Goal: Information Seeking & Learning: Understand process/instructions

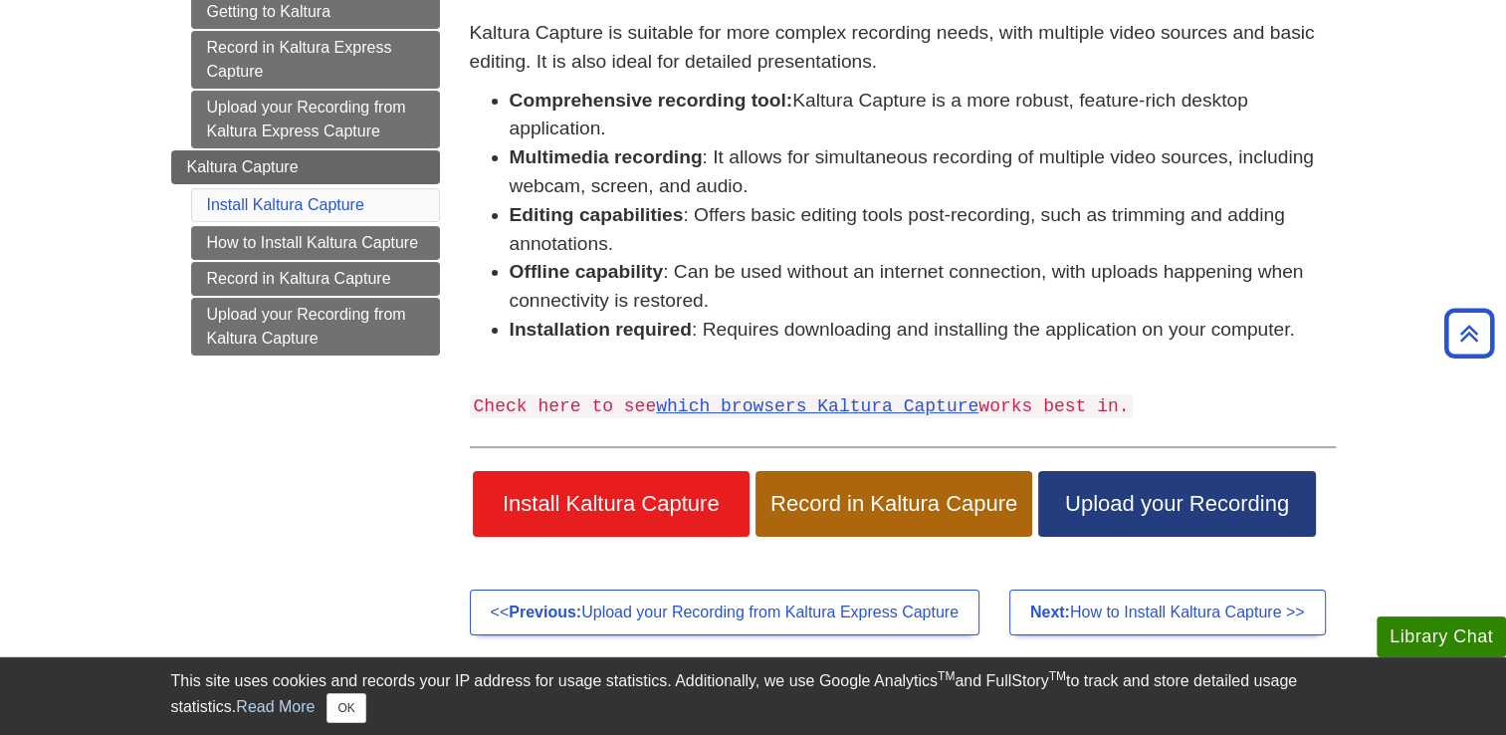
scroll to position [291, 0]
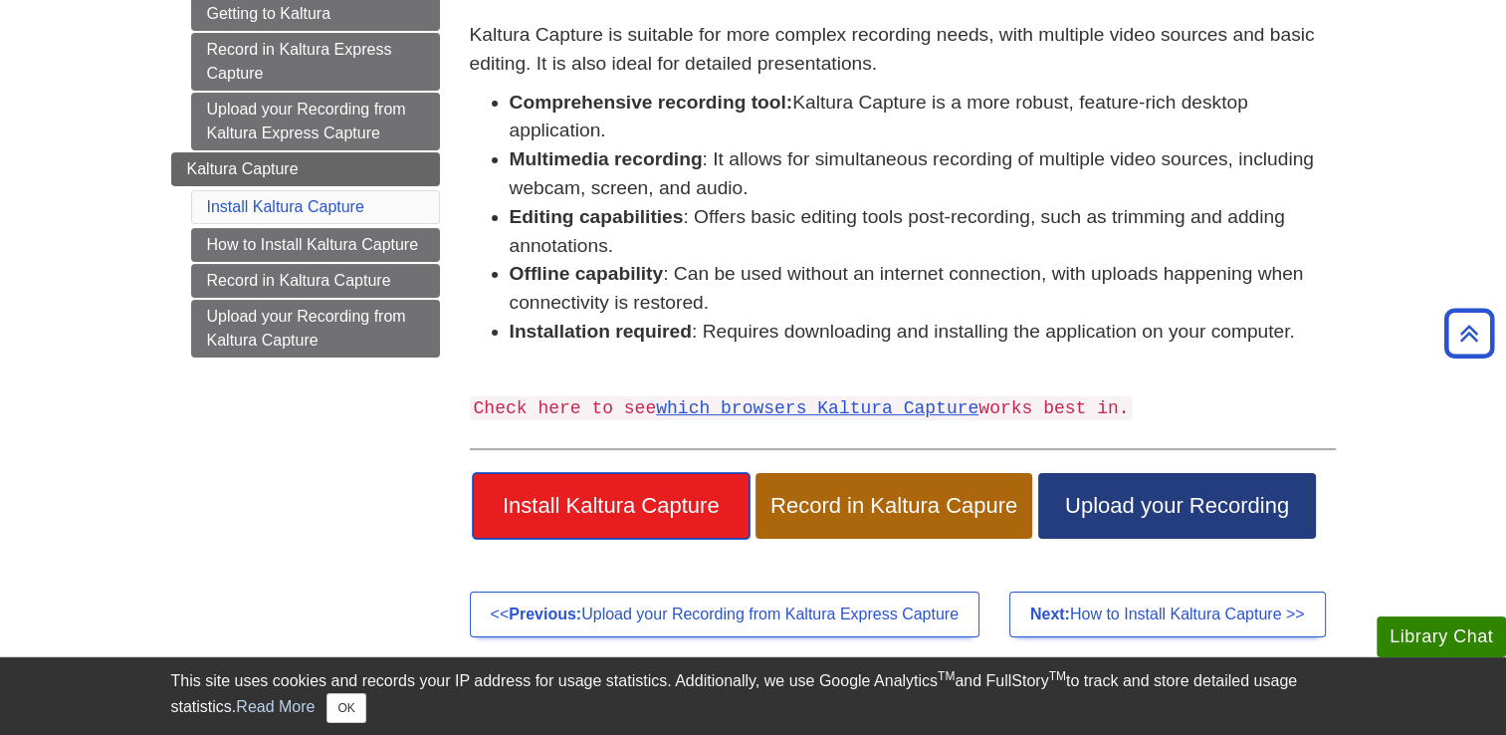
click at [597, 511] on span "Install Kaltura Capture" at bounding box center [611, 506] width 247 height 26
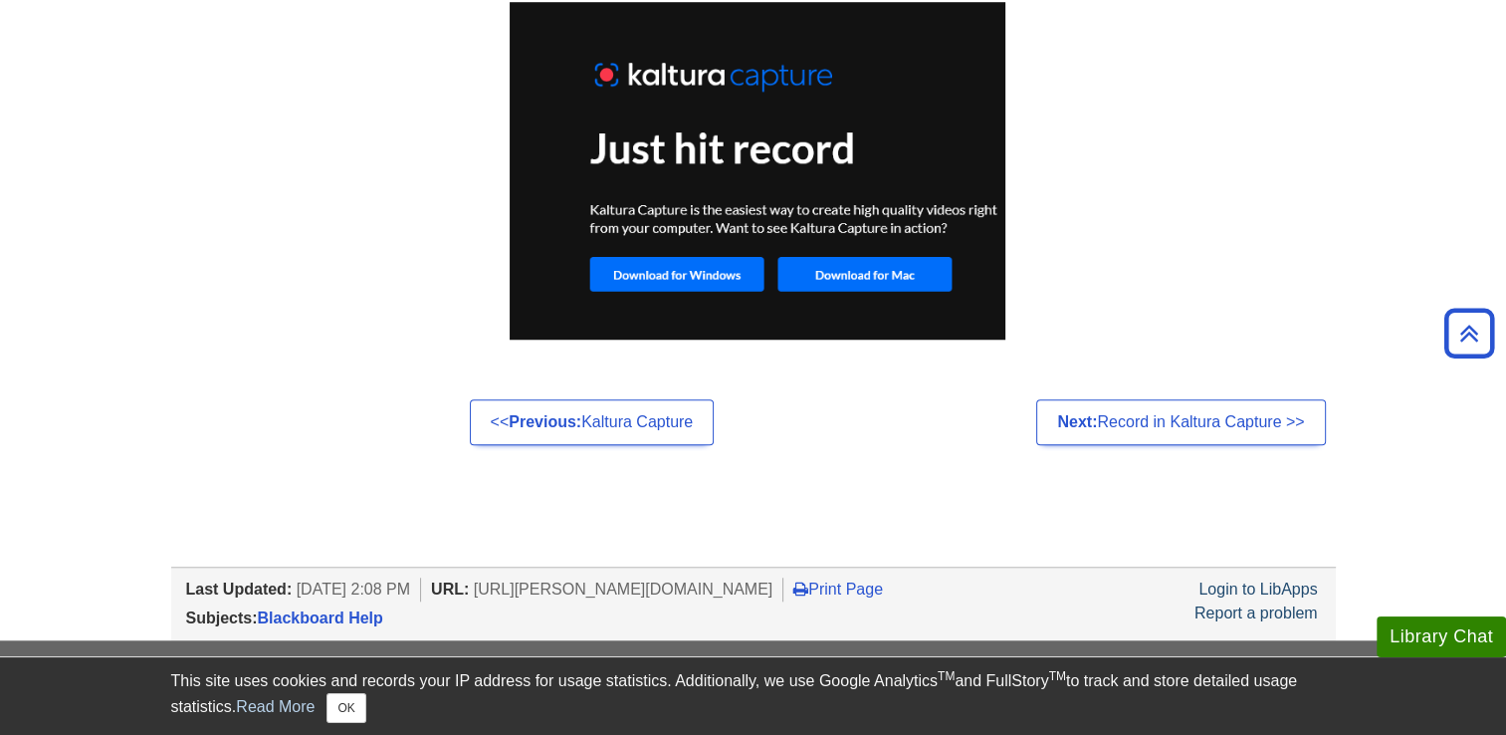
scroll to position [1606, 0]
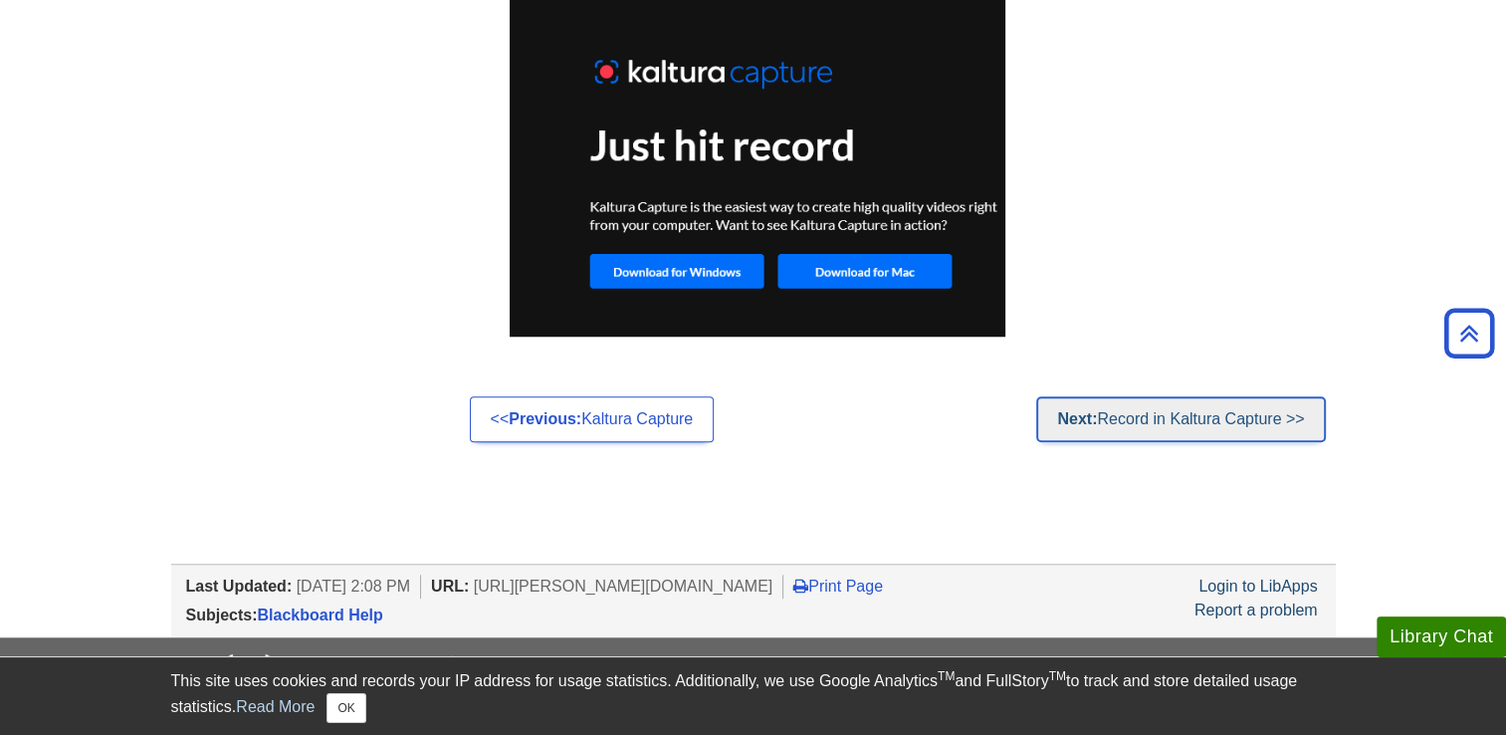
click at [1103, 425] on link "Next: Record in Kaltura Capture >>" at bounding box center [1180, 419] width 289 height 46
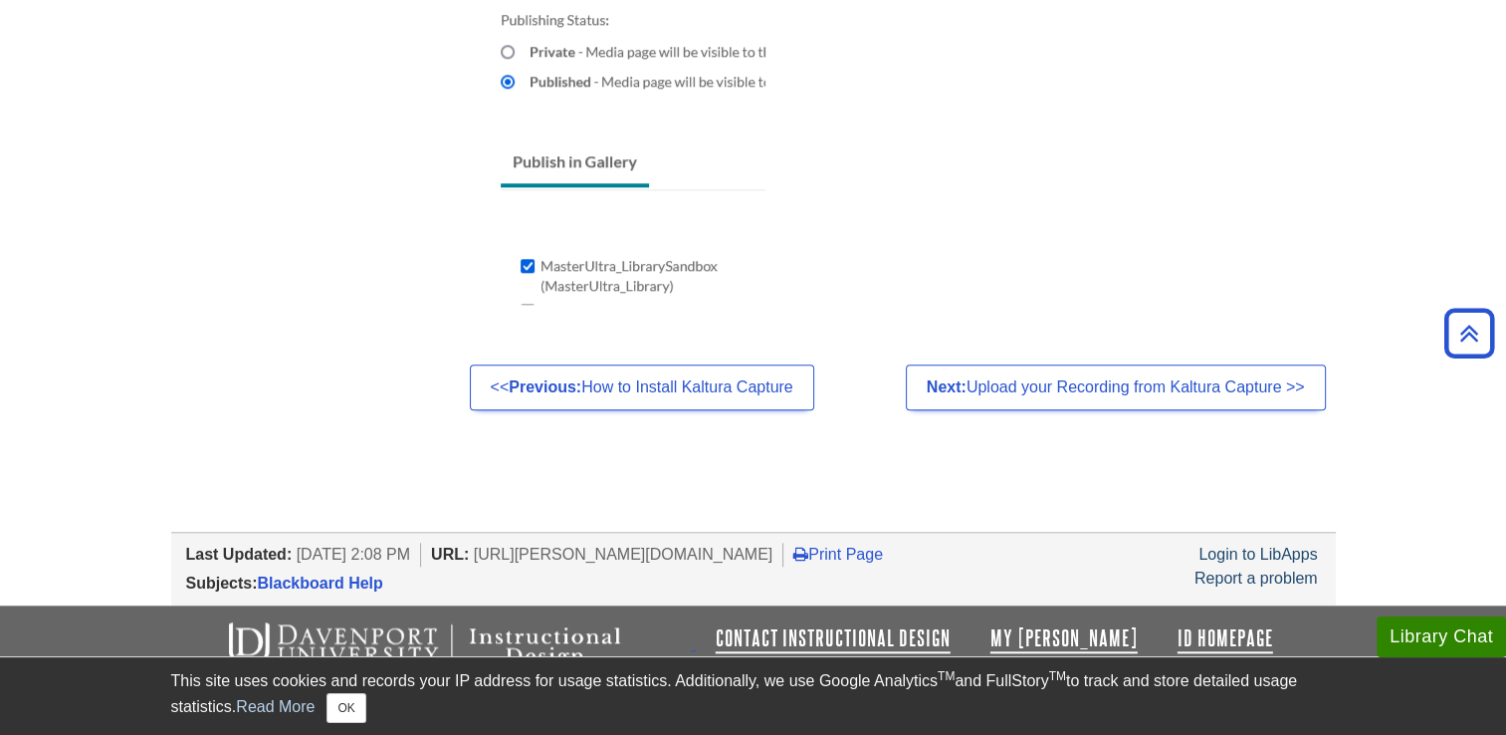
scroll to position [1897, 0]
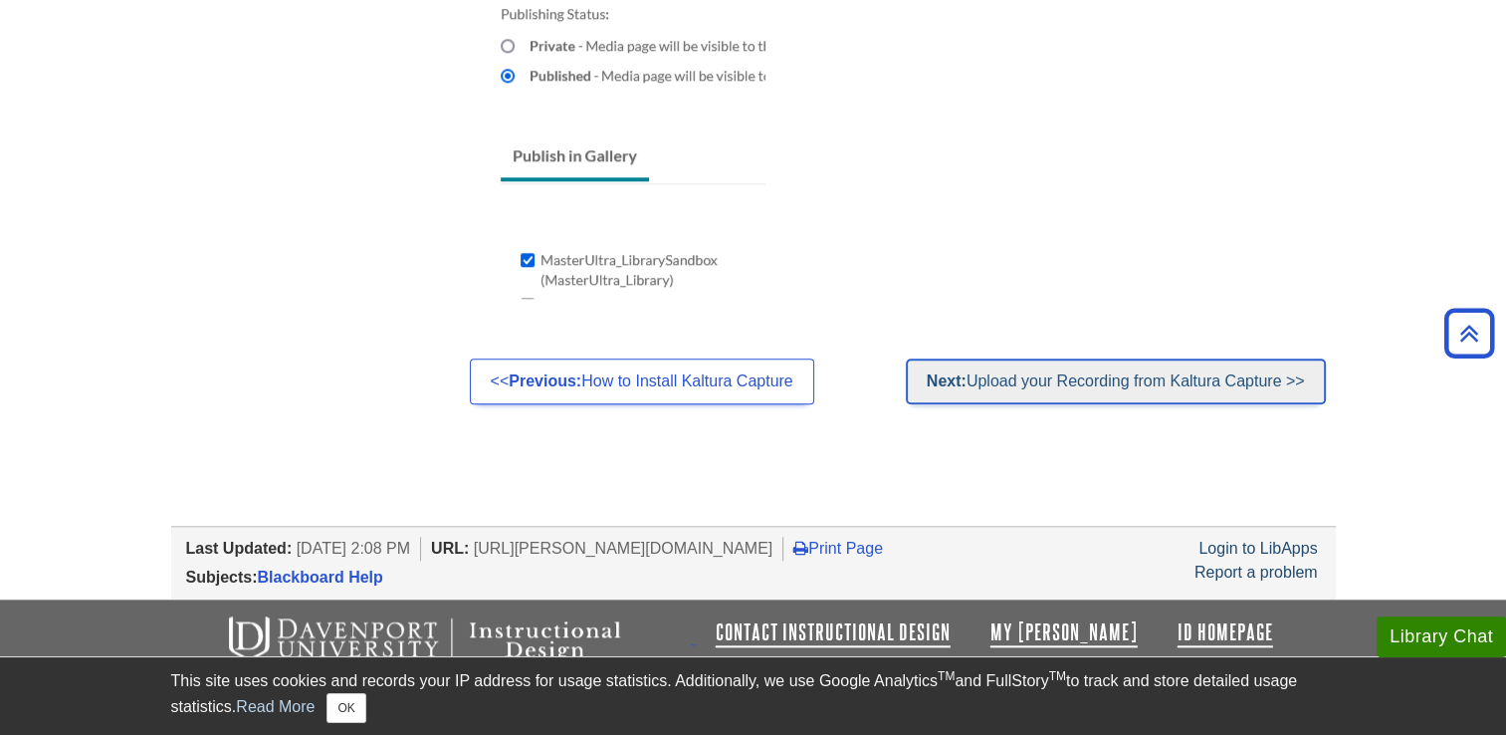
click at [1018, 376] on link "Next: Upload your Recording from Kaltura Capture >>" at bounding box center [1116, 381] width 420 height 46
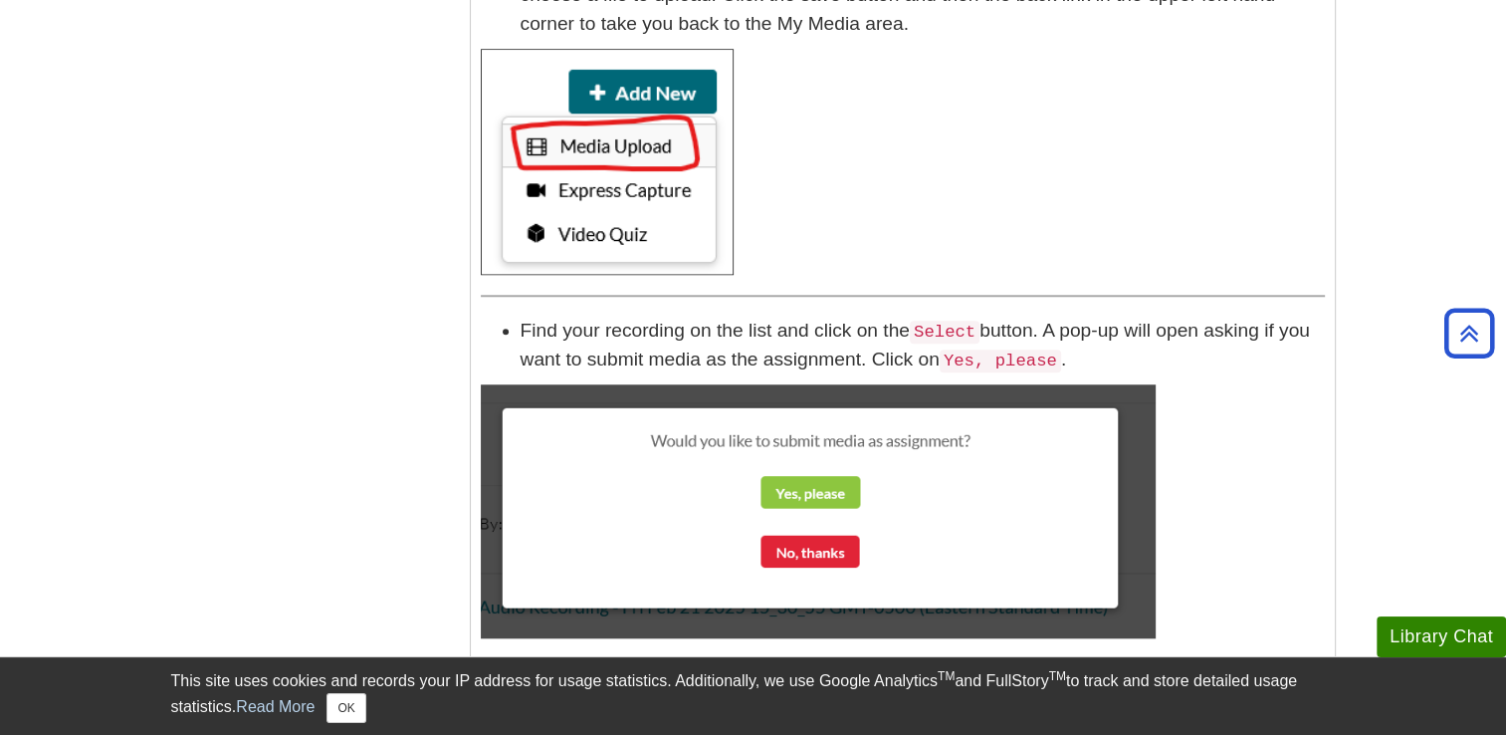
scroll to position [1669, 0]
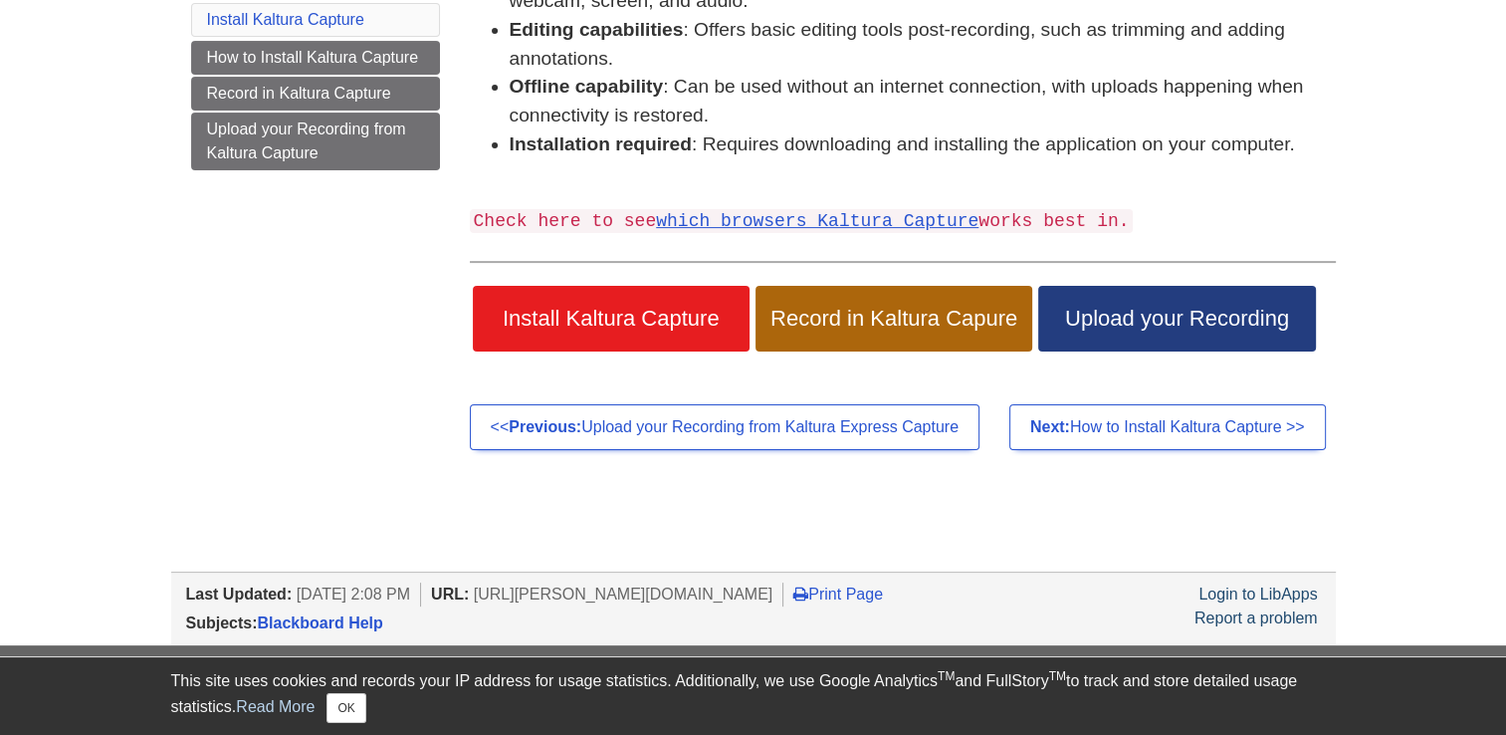
scroll to position [523, 0]
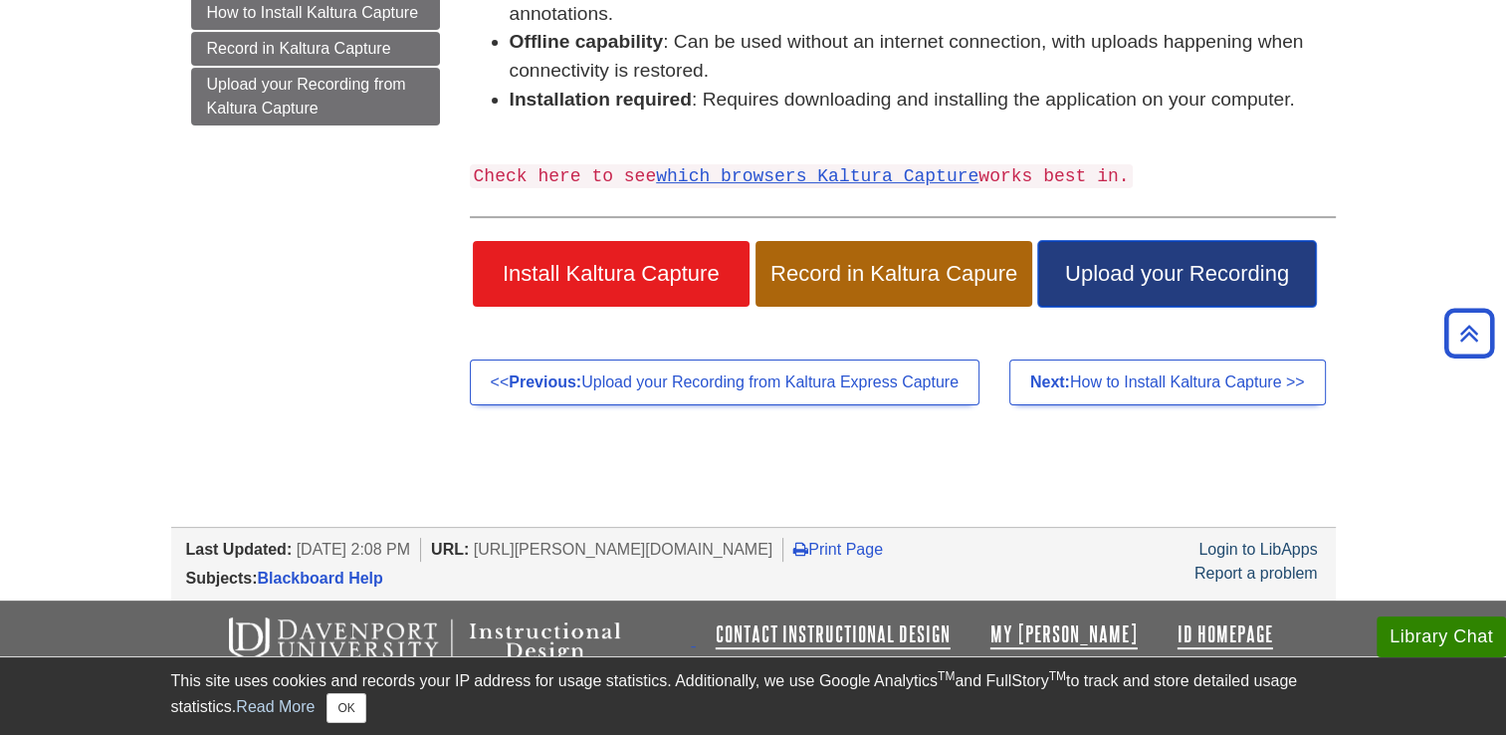
click at [1133, 274] on span "Upload your Recording" at bounding box center [1176, 274] width 247 height 26
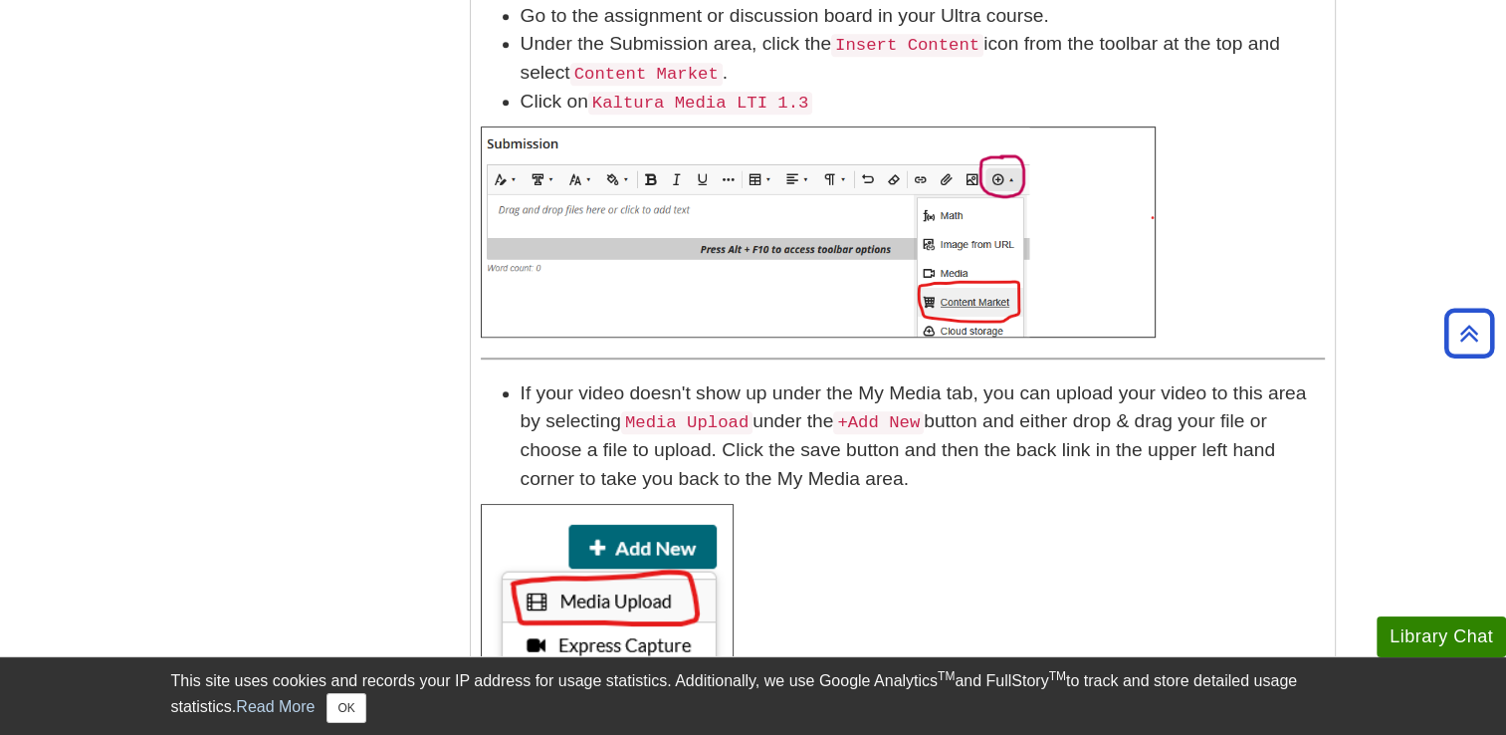
scroll to position [1231, 0]
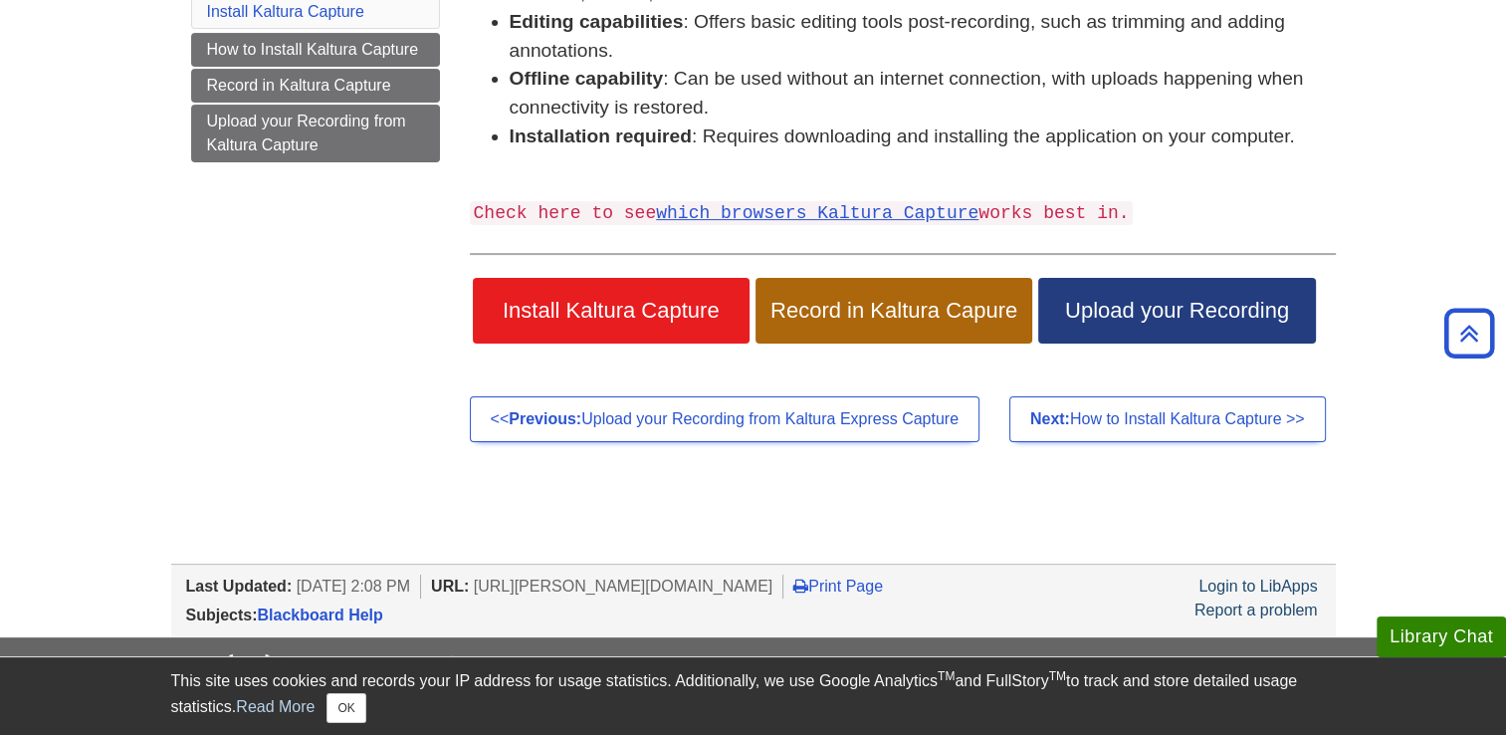
scroll to position [523, 0]
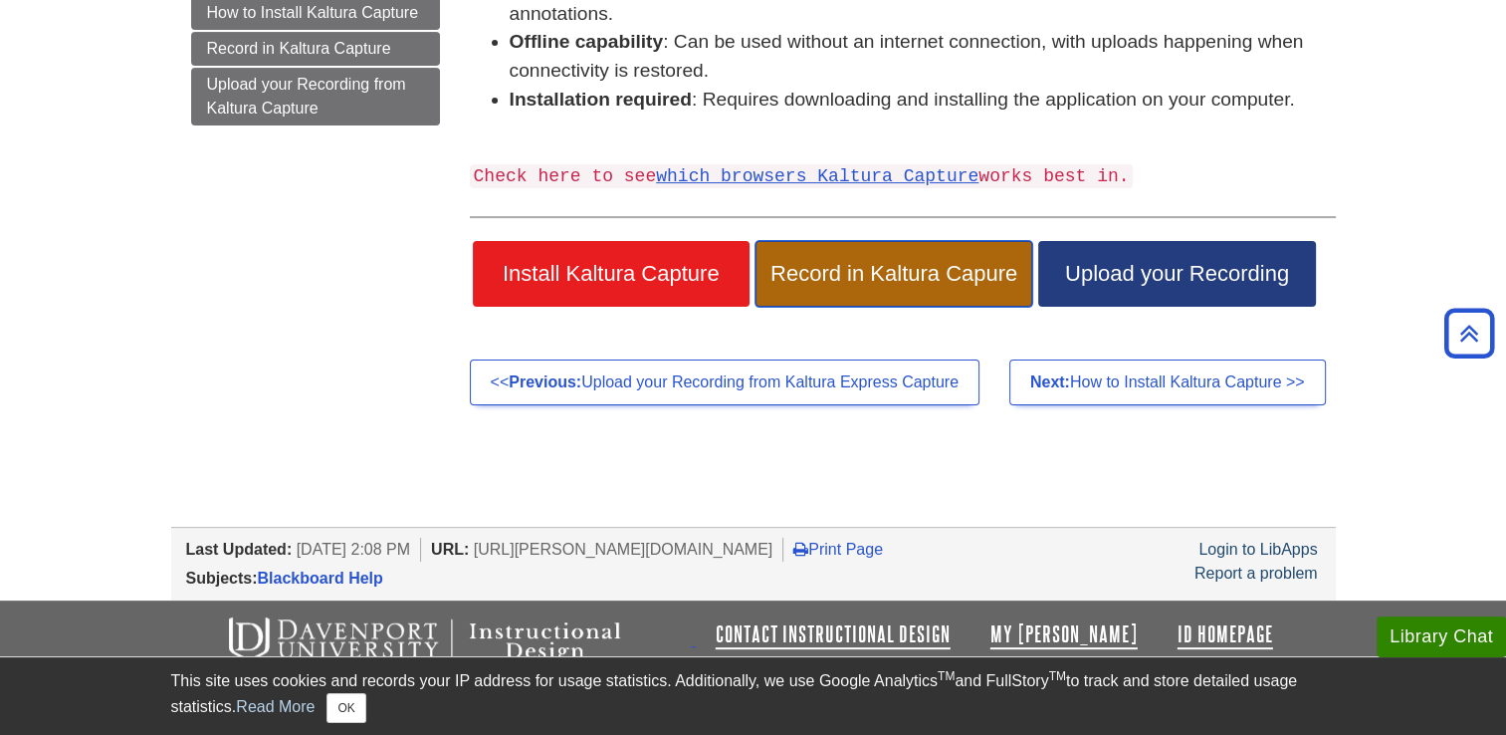
click at [832, 265] on span "Record in Kaltura Capure" at bounding box center [893, 274] width 247 height 26
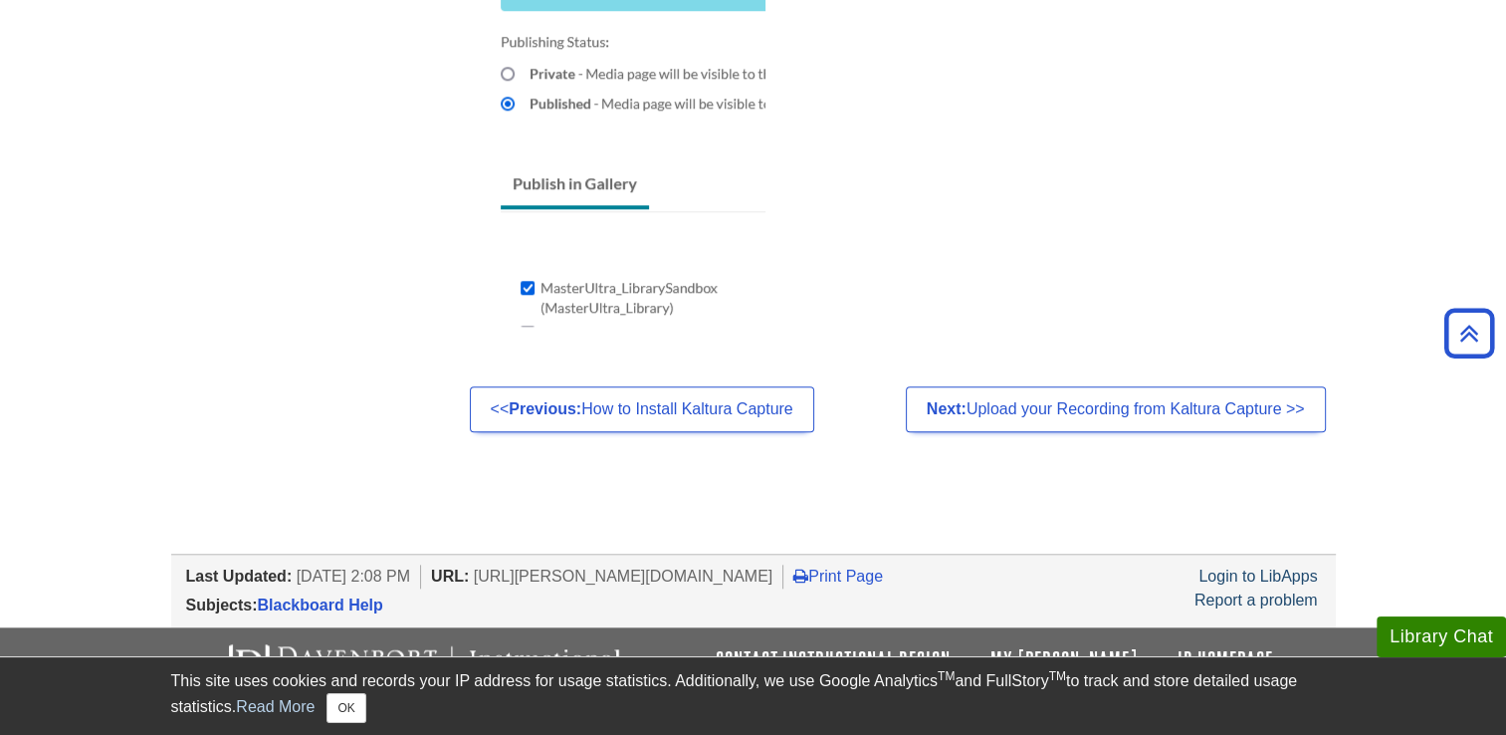
scroll to position [1872, 0]
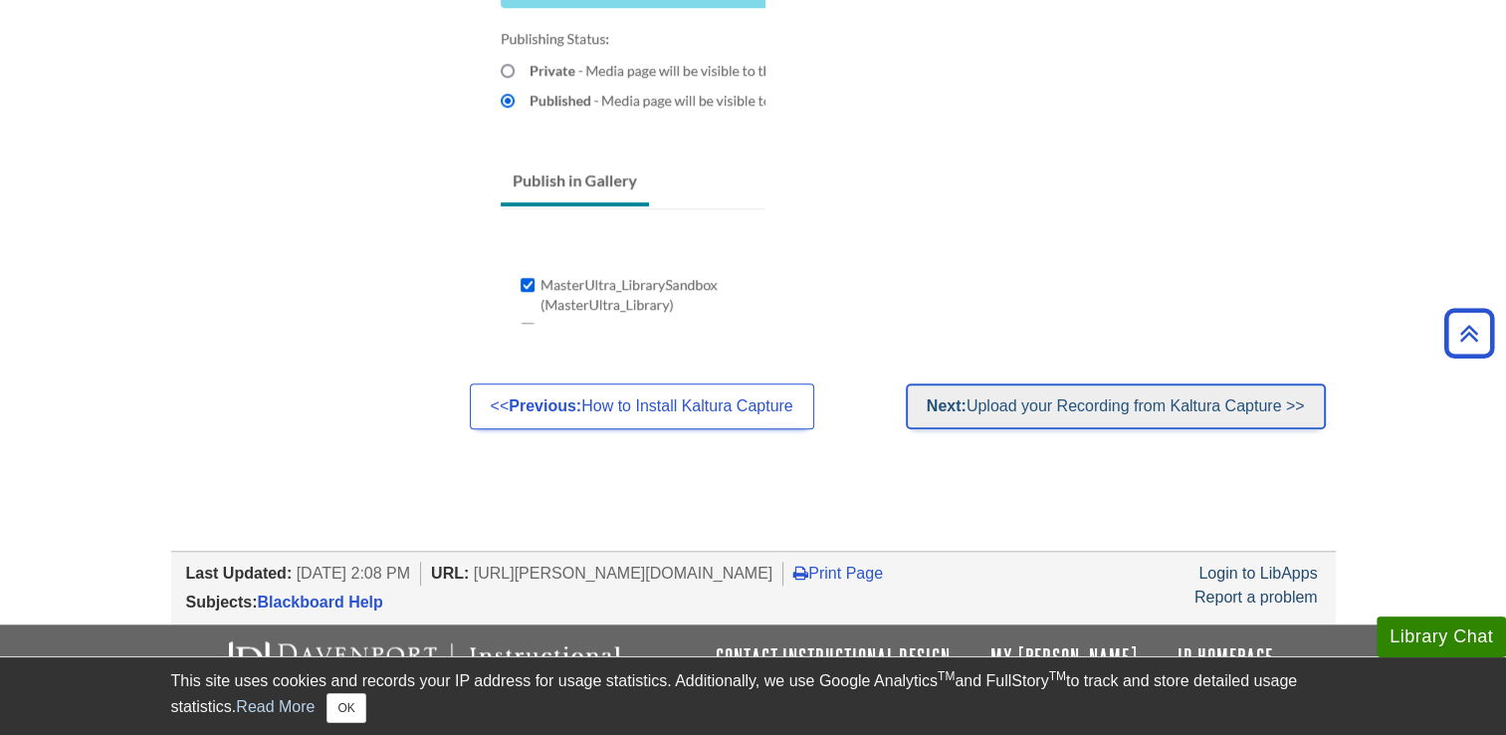
click at [1028, 395] on link "Next: Upload your Recording from Kaltura Capture >>" at bounding box center [1116, 406] width 420 height 46
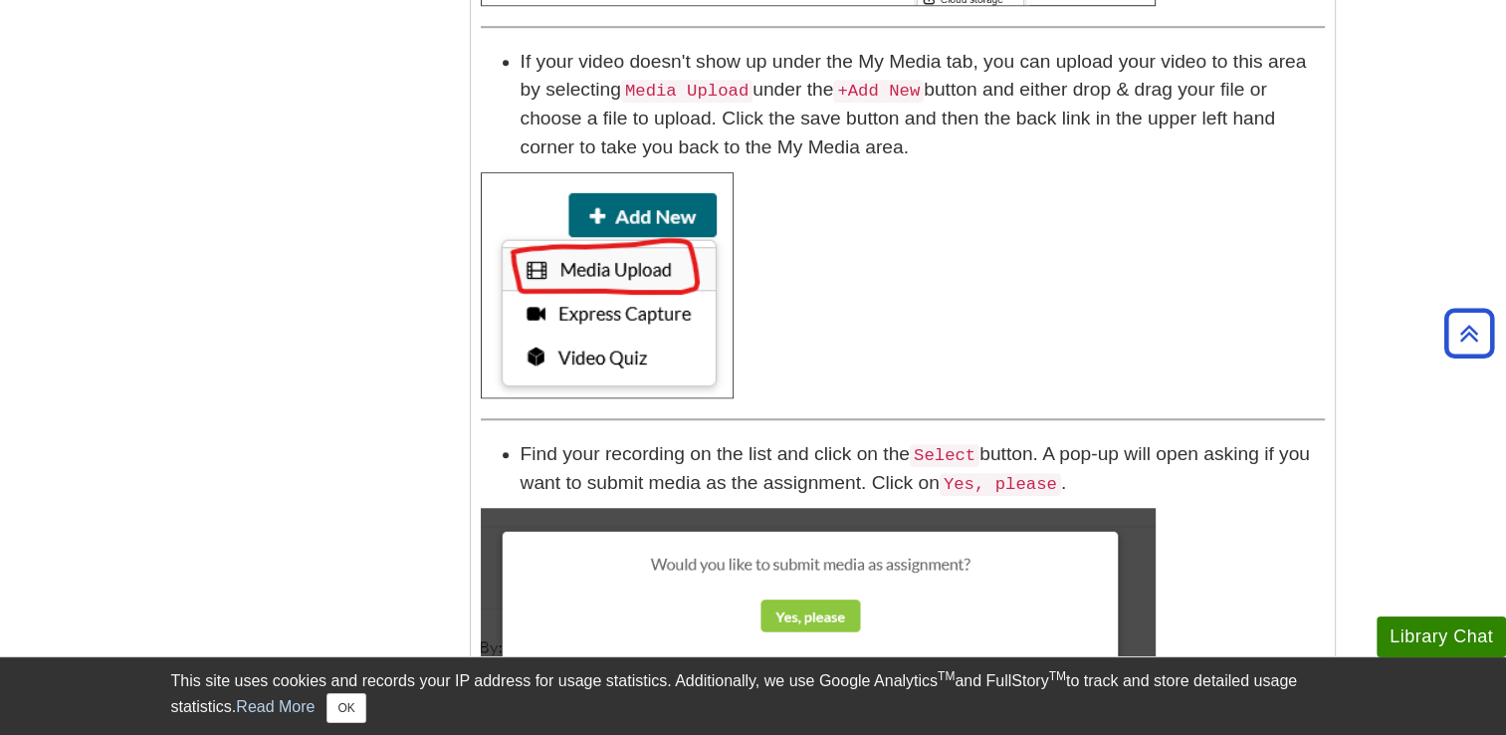
scroll to position [1391, 0]
